Goal: Transaction & Acquisition: Purchase product/service

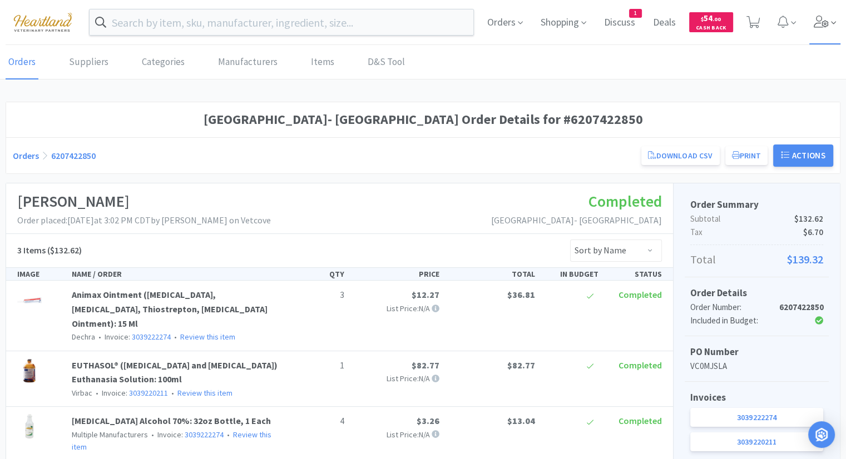
click at [825, 25] on icon at bounding box center [821, 22] width 15 height 12
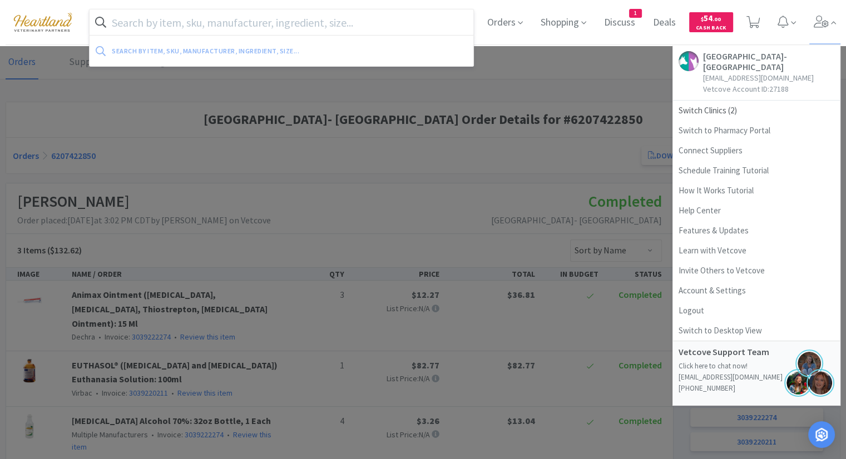
click at [339, 18] on input "text" at bounding box center [282, 22] width 384 height 26
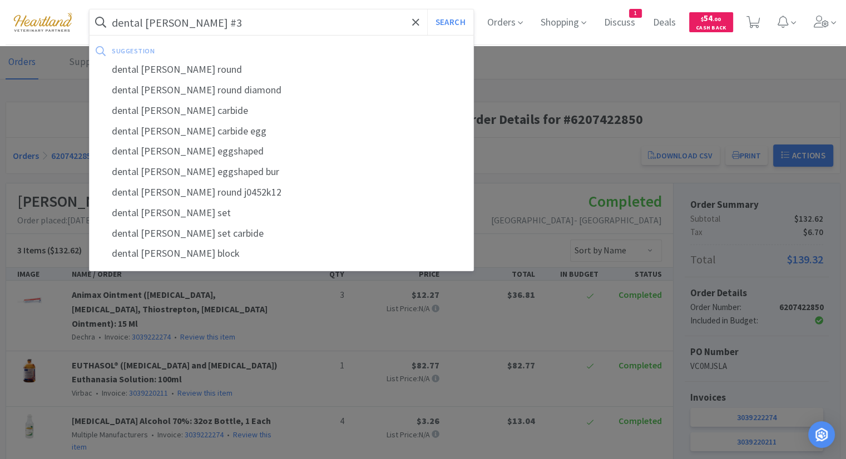
click at [427, 9] on button "Search" at bounding box center [450, 22] width 46 height 26
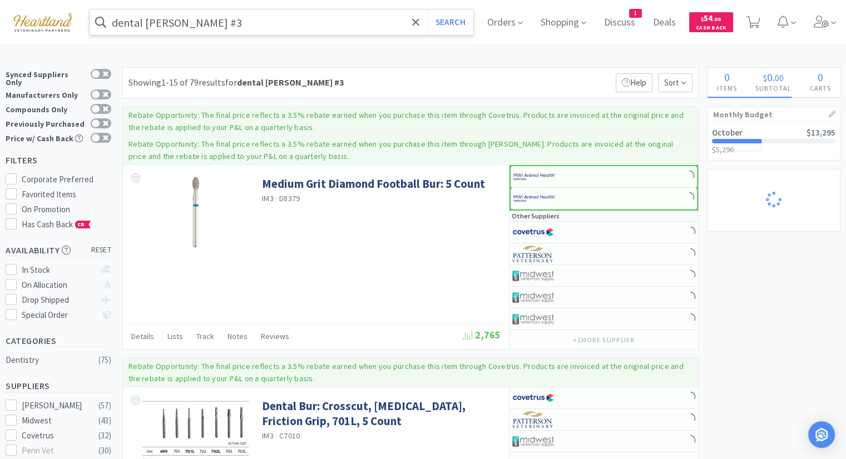
click at [220, 28] on input "dental [PERSON_NAME] #3" at bounding box center [282, 22] width 384 height 26
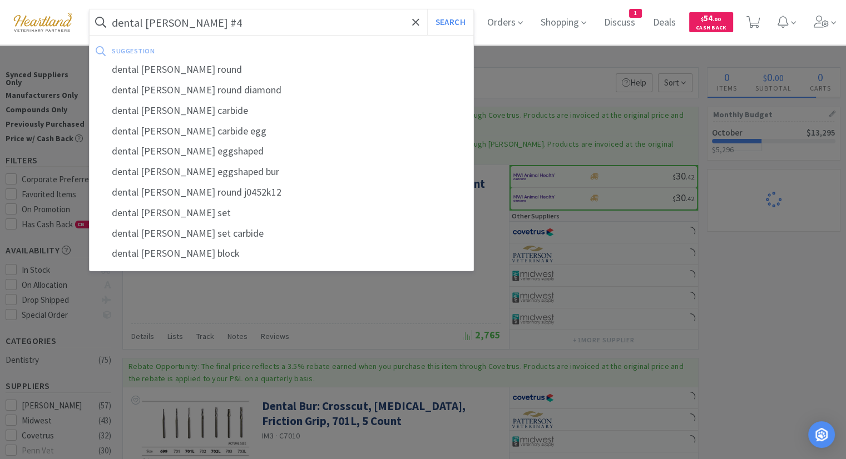
click at [427, 9] on button "Search" at bounding box center [450, 22] width 46 height 26
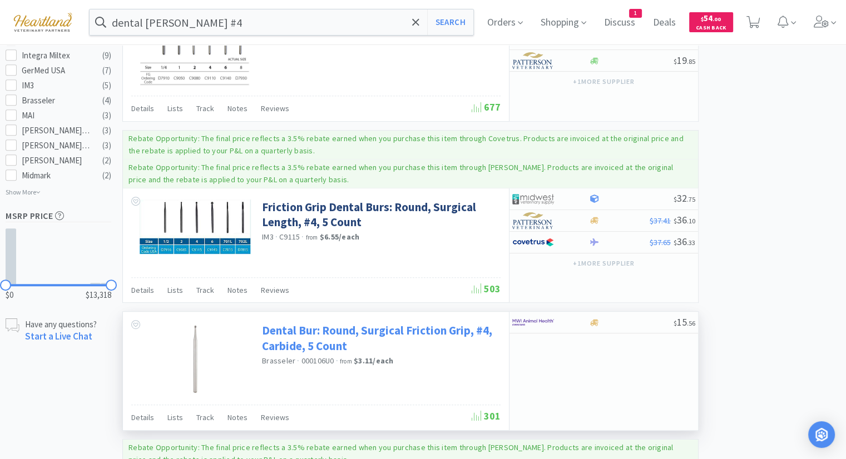
scroll to position [222, 0]
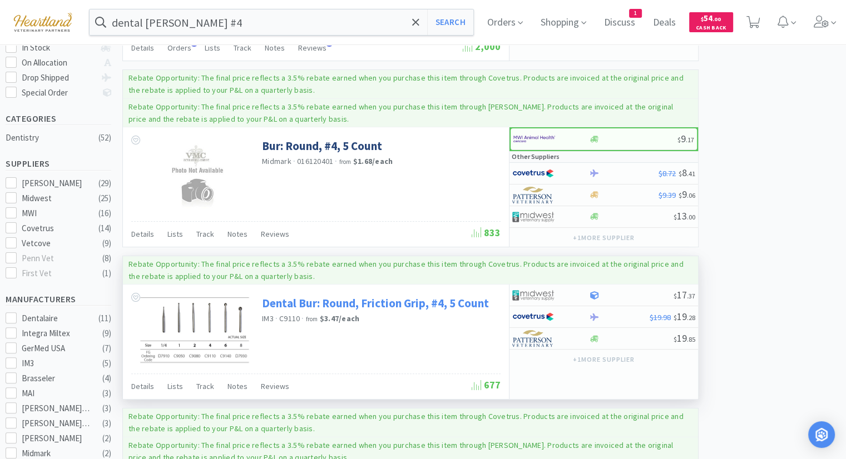
click at [340, 298] on link "Dental Bur: Round, Friction Grip, #4, 5 Count" at bounding box center [375, 303] width 227 height 15
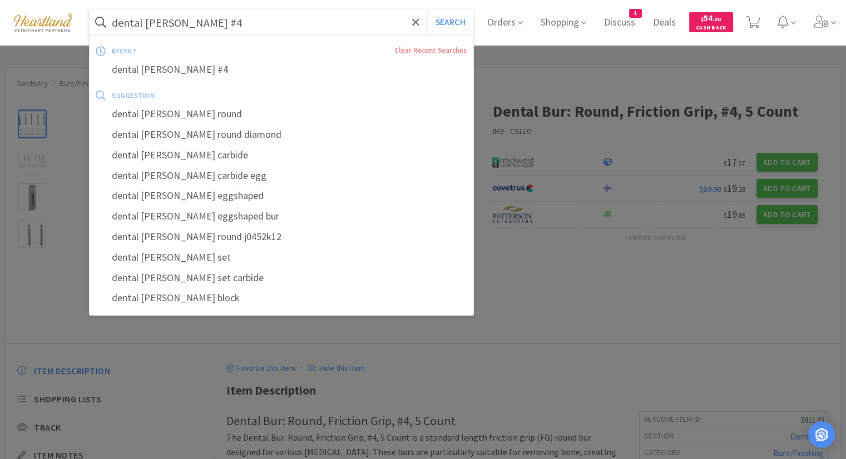
click at [234, 26] on input "dental [PERSON_NAME] #4" at bounding box center [282, 22] width 384 height 26
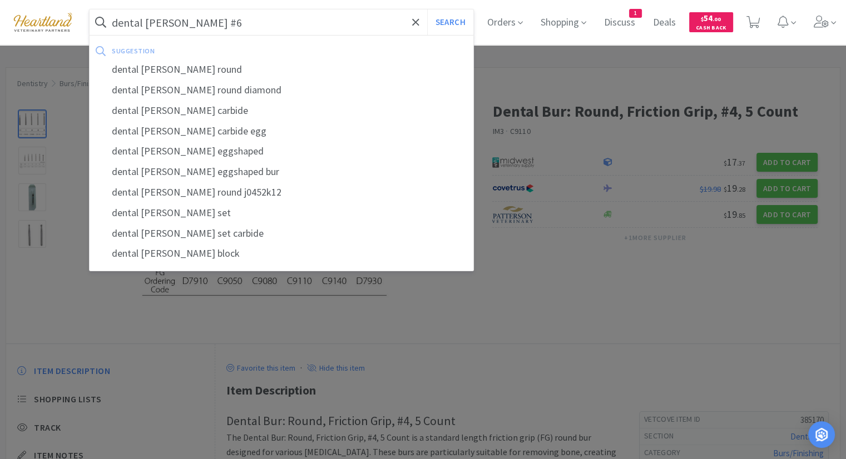
type input "dental [PERSON_NAME] #6"
click at [427, 9] on button "Search" at bounding box center [450, 22] width 46 height 26
